Goal: Find contact information: Find contact information

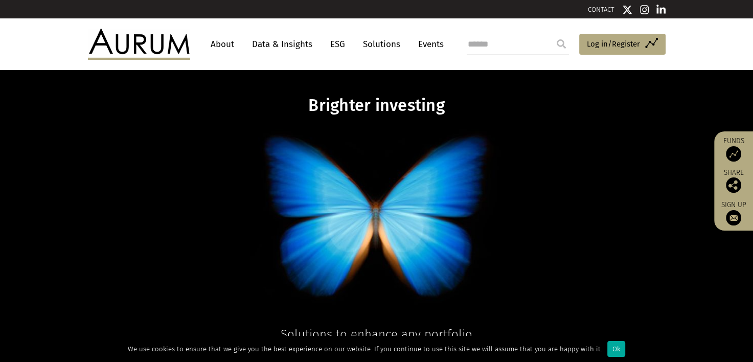
click at [222, 37] on link "About" at bounding box center [222, 44] width 34 height 19
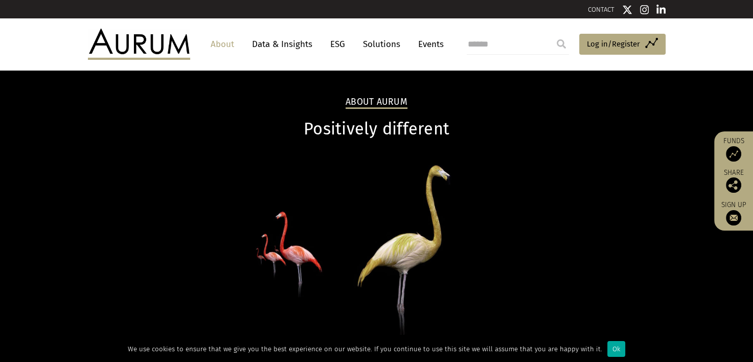
click at [601, 6] on link "CONTACT" at bounding box center [601, 10] width 27 height 8
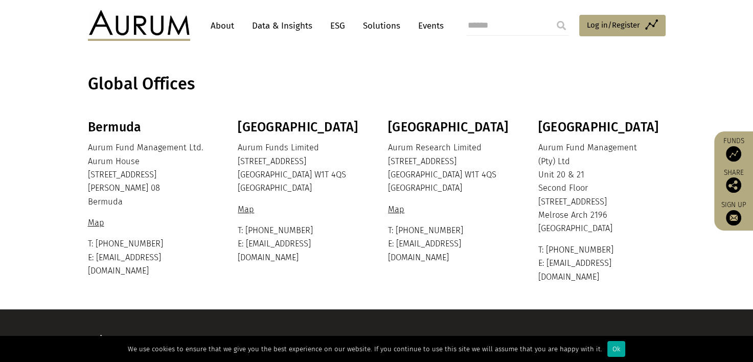
scroll to position [239, 0]
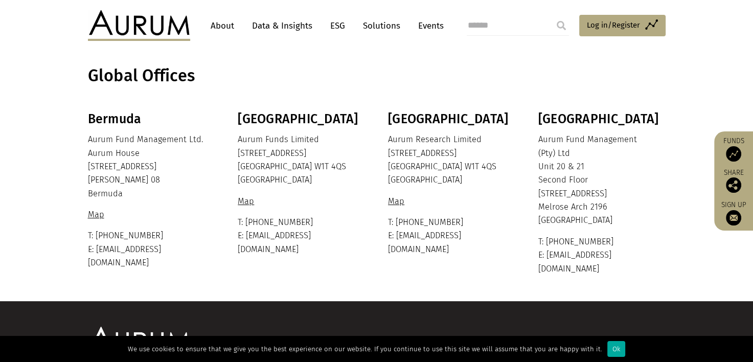
drag, startPoint x: 124, startPoint y: 196, endPoint x: 88, endPoint y: 153, distance: 55.9
click at [88, 153] on p "Aurum Fund Management Ltd. Aurum House 35 Richmond Road Hamilton HM 08 Bermuda" at bounding box center [150, 166] width 125 height 67
copy p "Aurum House 35 Richmond Road Hamilton HM 08 Bermuda"
